Goal: Task Accomplishment & Management: Use online tool/utility

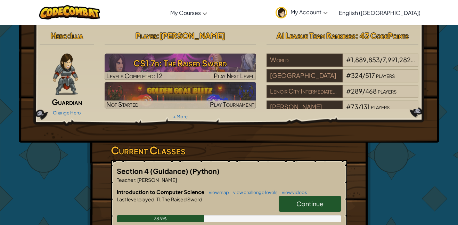
click at [297, 198] on link "Continue" at bounding box center [310, 204] width 63 height 16
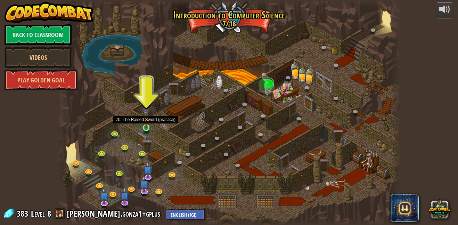
click at [147, 126] on img at bounding box center [146, 118] width 8 height 19
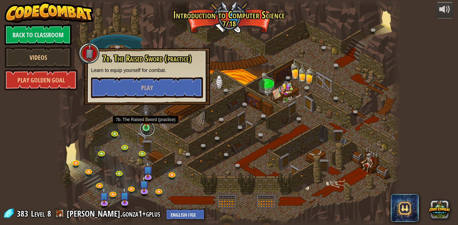
click at [148, 129] on link at bounding box center [147, 129] width 14 height 14
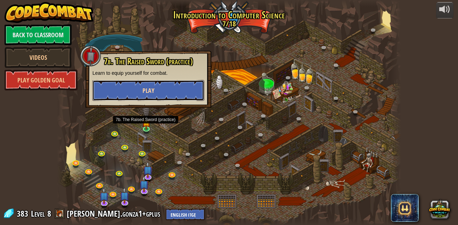
click at [167, 98] on button "Play" at bounding box center [148, 90] width 112 height 21
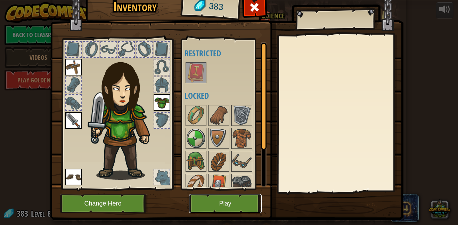
click at [213, 208] on button "Play" at bounding box center [225, 203] width 73 height 19
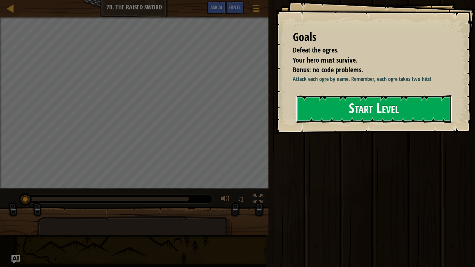
click at [328, 112] on button "Start Level" at bounding box center [374, 108] width 156 height 27
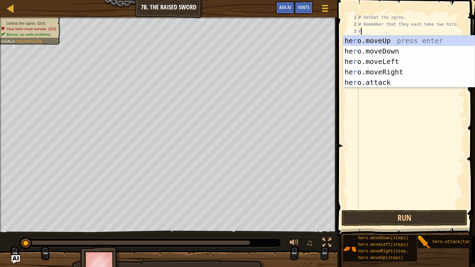
scroll to position [3, 0]
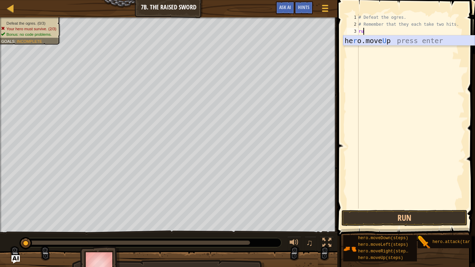
type textarea "r"
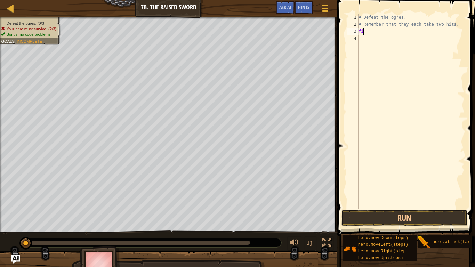
scroll to position [3, 1]
type textarea "f"
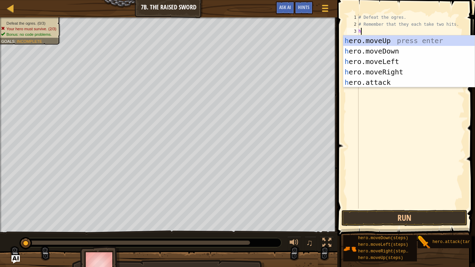
scroll to position [3, 0]
click at [421, 83] on div "he ro.moveUp press enter he ro.moveDown press enter he ro.moveLeft press enter …" at bounding box center [408, 71] width 131 height 73
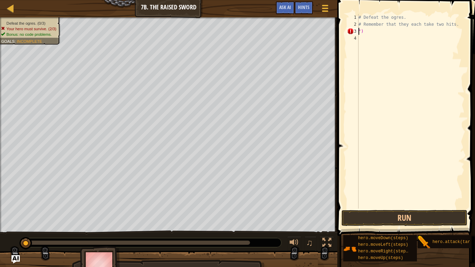
click at [414, 32] on div "# Defeat the ogres. # Remember that they each take two hits. ")" at bounding box center [410, 118] width 107 height 209
type textarea """
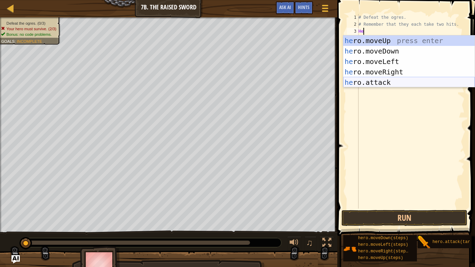
click at [415, 84] on div "he ro.moveUp press enter he ro.moveDown press enter he ro.moveLeft press enter …" at bounding box center [408, 71] width 131 height 73
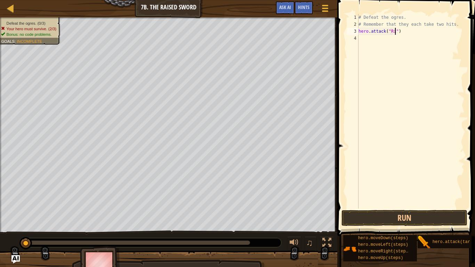
scroll to position [3, 6]
click at [405, 30] on div "# Defeat the ogres. # Remember that they each take two hits. hero . attack ( "R…" at bounding box center [410, 118] width 107 height 209
click at [393, 219] on button "Run" at bounding box center [403, 218] width 125 height 16
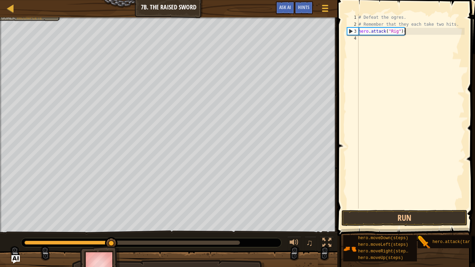
type textarea "hero.attack("Rig")"
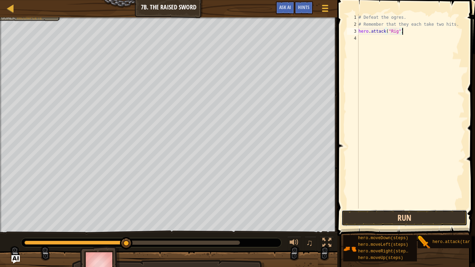
click at [409, 221] on button "Run" at bounding box center [403, 218] width 125 height 16
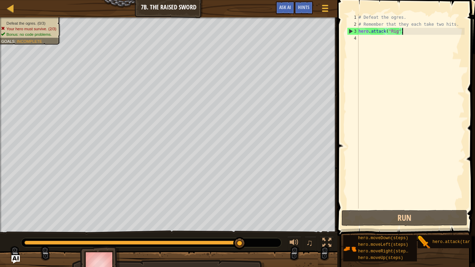
click at [367, 41] on div "# Defeat the ogres. # Remember that they each take two hits. hero . attack ( "R…" at bounding box center [410, 118] width 107 height 209
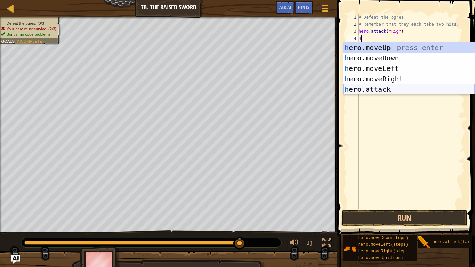
click at [380, 88] on div "h ero.moveUp press enter h ero.moveDown press enter h ero.moveLeft press enter …" at bounding box center [408, 78] width 131 height 73
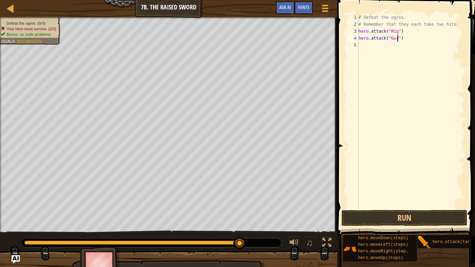
scroll to position [3, 6]
type textarea "hero.attack("Gurt")"
click at [402, 221] on button "Run" at bounding box center [403, 218] width 125 height 16
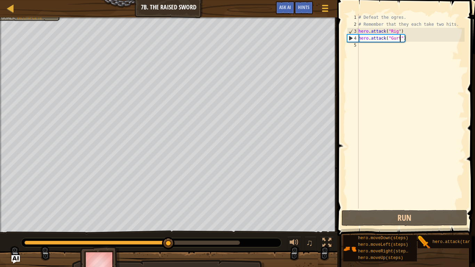
click at [376, 44] on div "# Defeat the ogres. # Remember that they each take two hits. hero . attack ( "R…" at bounding box center [410, 118] width 107 height 209
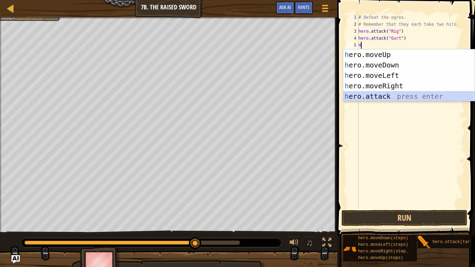
click at [388, 93] on div "h ero.moveUp press enter h ero.moveDown press enter h ero.moveLeft press enter …" at bounding box center [408, 85] width 131 height 73
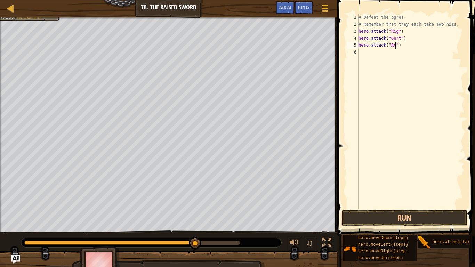
scroll to position [3, 6]
type textarea "hero.attack("Ack")"
click at [434, 222] on button "Run" at bounding box center [403, 218] width 125 height 16
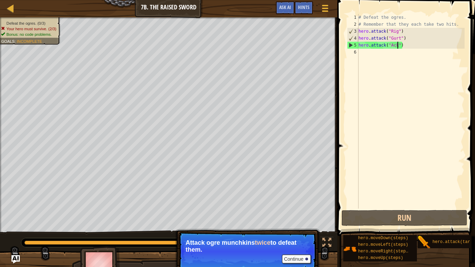
click at [374, 53] on div "# Defeat the ogres. # Remember that they each take two hits. hero . attack ( "R…" at bounding box center [410, 118] width 107 height 209
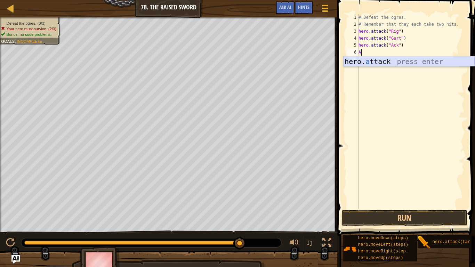
click at [400, 58] on div "hero. a ttack press enter" at bounding box center [408, 71] width 131 height 31
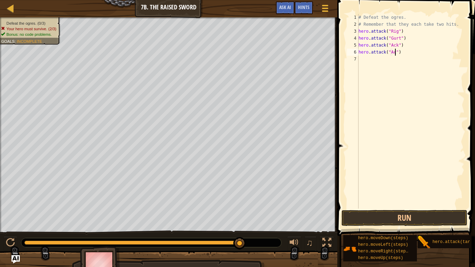
scroll to position [3, 6]
click at [431, 220] on button "Run" at bounding box center [403, 218] width 125 height 16
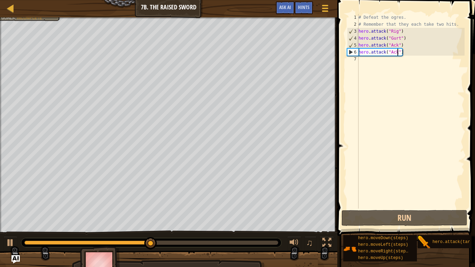
click at [367, 34] on div "# Defeat the ogres. # Remember that they each take two hits. hero . attack ( "R…" at bounding box center [410, 118] width 107 height 209
type textarea "hero.attack("Rig")"
click at [365, 61] on div "# Defeat the ogres. # Remember that they each take two hits. hero . attack ( "R…" at bounding box center [410, 118] width 107 height 209
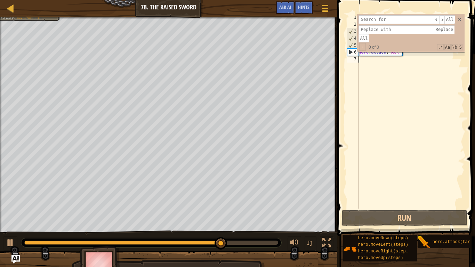
click at [366, 62] on div "# Defeat the ogres. # Remember that they each take two hits. hero . attack ( "R…" at bounding box center [410, 118] width 107 height 209
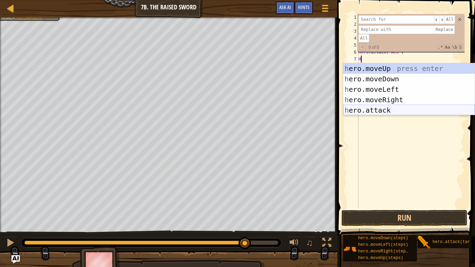
click at [389, 107] on div "h ero.moveUp press enter h ero.moveDown press enter h ero.moveLeft press enter …" at bounding box center [408, 99] width 131 height 73
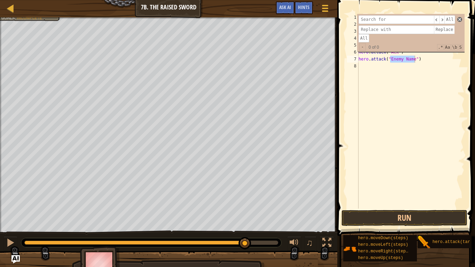
click at [458, 18] on span at bounding box center [459, 19] width 5 height 5
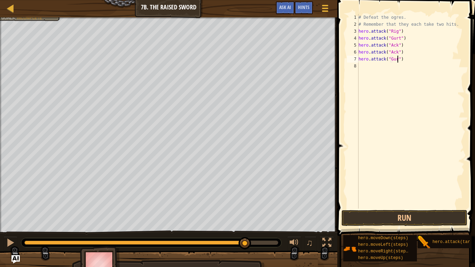
type textarea "hero.attack("Gurt")"
click at [369, 65] on div "# Defeat the ogres. # Remember that they each take two hits. hero . attack ( "R…" at bounding box center [410, 118] width 107 height 209
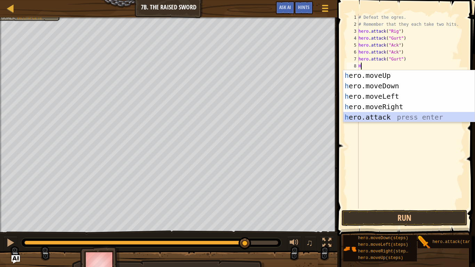
click at [377, 114] on div "h ero.moveUp press enter h ero.moveDown press enter h ero.moveLeft press enter …" at bounding box center [408, 106] width 131 height 73
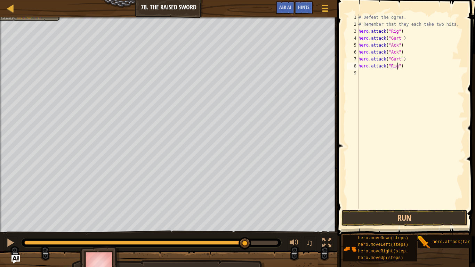
scroll to position [3, 6]
type textarea "hero.attack("Rig")"
click at [411, 214] on button "Run" at bounding box center [403, 218] width 125 height 16
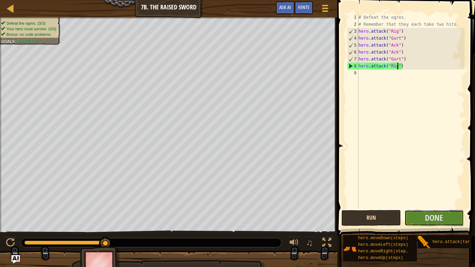
click at [411, 214] on button "Done" at bounding box center [433, 218] width 59 height 16
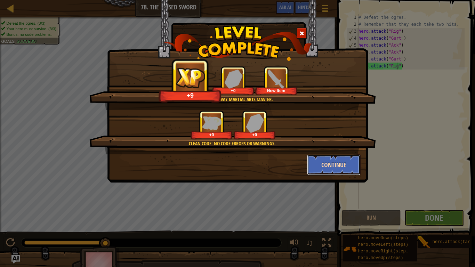
click at [352, 160] on button "Continue" at bounding box center [334, 164] width 54 height 21
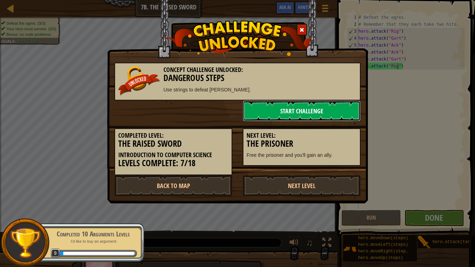
click at [324, 117] on link "Start Challenge" at bounding box center [302, 110] width 118 height 21
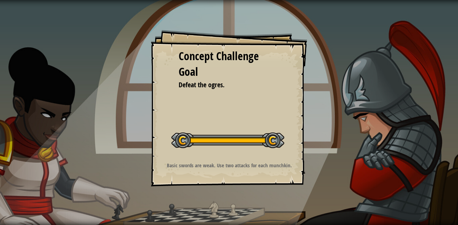
click at [189, 78] on div "Concept Challenge Goal" at bounding box center [229, 64] width 101 height 32
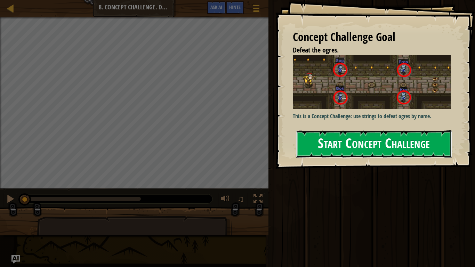
click at [333, 141] on button "Start Concept Challenge" at bounding box center [374, 143] width 156 height 27
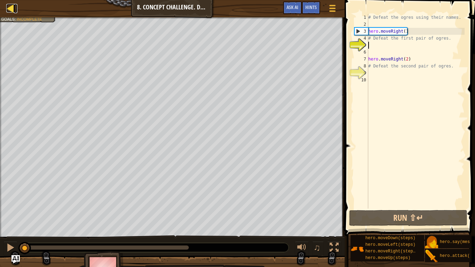
click at [15, 8] on div at bounding box center [10, 8] width 9 height 9
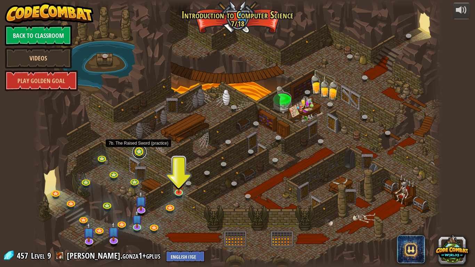
click at [137, 153] on link at bounding box center [139, 152] width 14 height 14
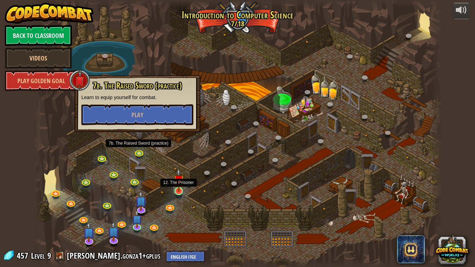
click at [178, 191] on img at bounding box center [178, 180] width 10 height 24
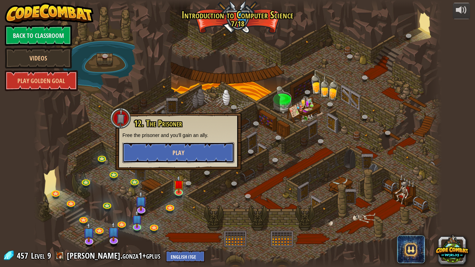
click at [173, 151] on span "Play" at bounding box center [178, 152] width 12 height 9
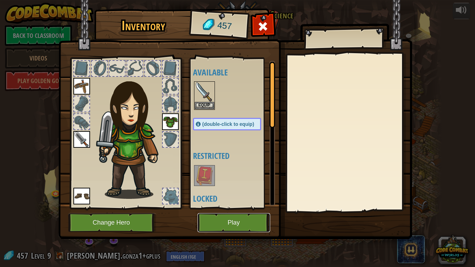
click at [238, 222] on button "Play" at bounding box center [233, 222] width 73 height 19
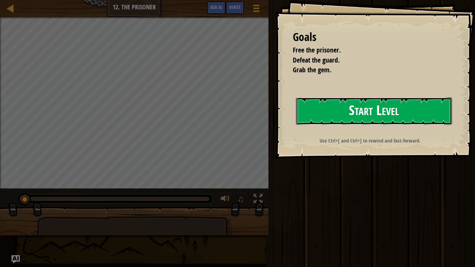
click at [309, 101] on button "Start Level" at bounding box center [374, 110] width 156 height 27
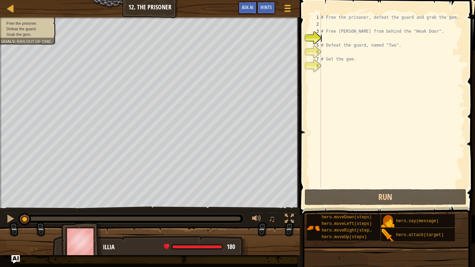
click at [339, 41] on div "# Free the prisoner, defeat the guard and grab the gem. # Free [PERSON_NAME] fr…" at bounding box center [391, 108] width 145 height 188
type textarea "r"
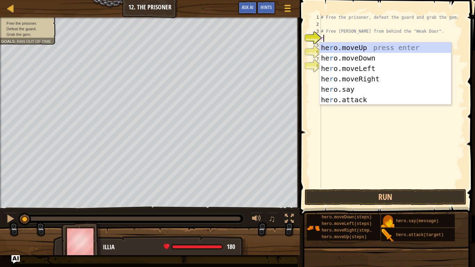
scroll to position [3, 0]
